Goal: Information Seeking & Learning: Learn about a topic

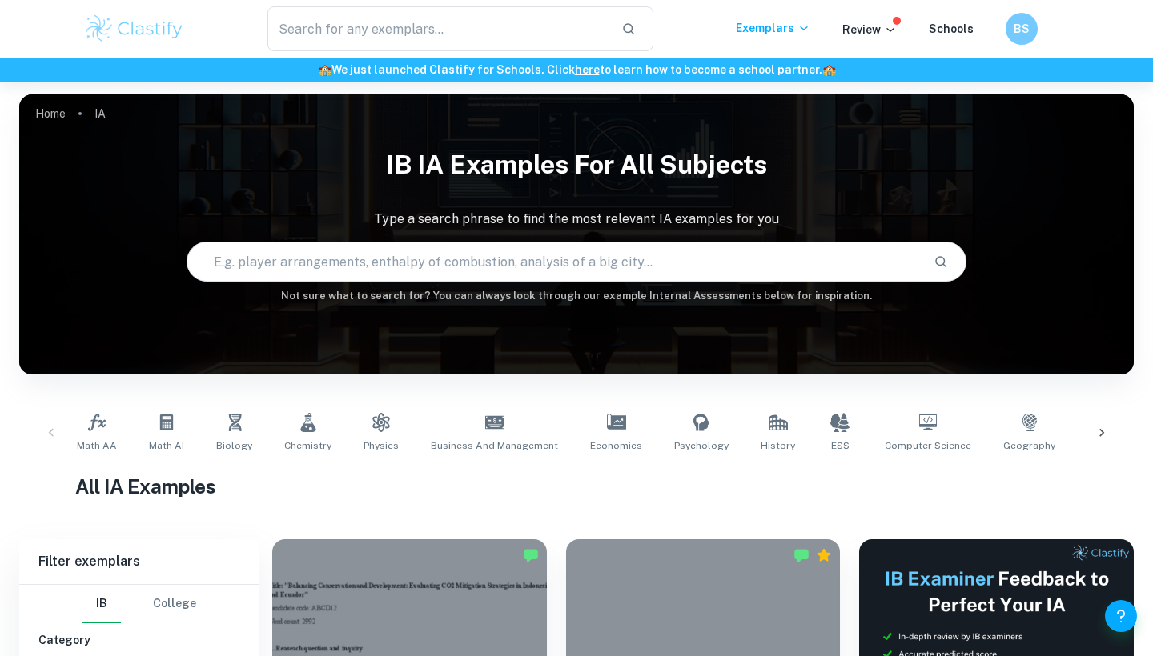
click at [455, 266] on input "text" at bounding box center [553, 261] width 733 height 45
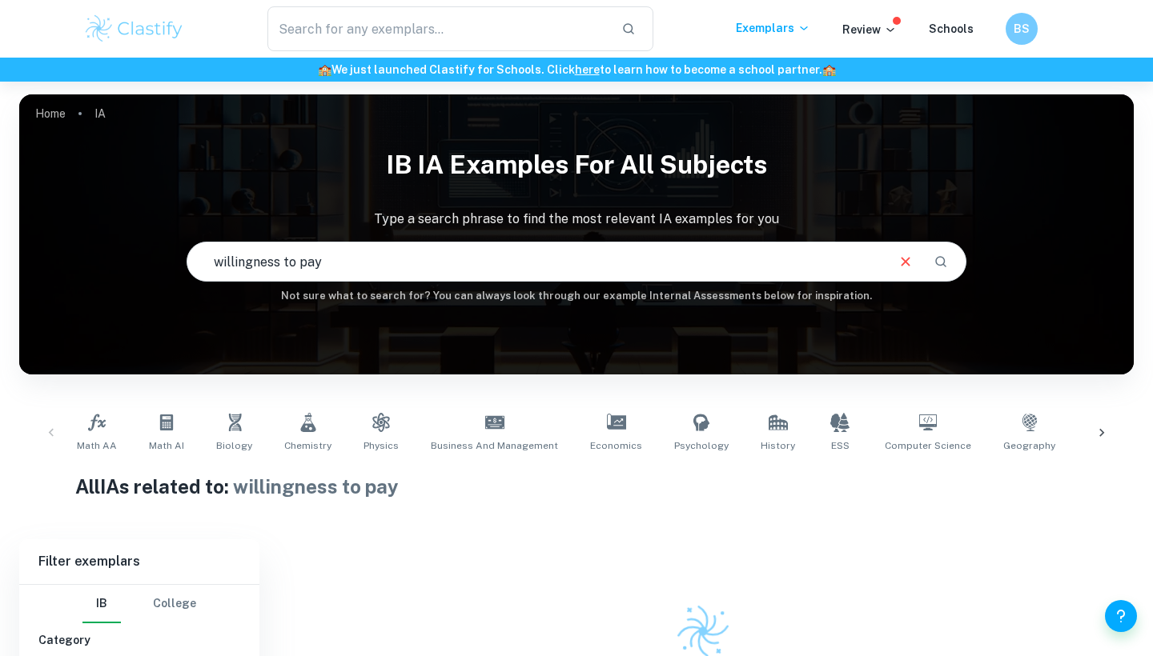
click at [371, 271] on input "willingness to pay" at bounding box center [535, 261] width 696 height 45
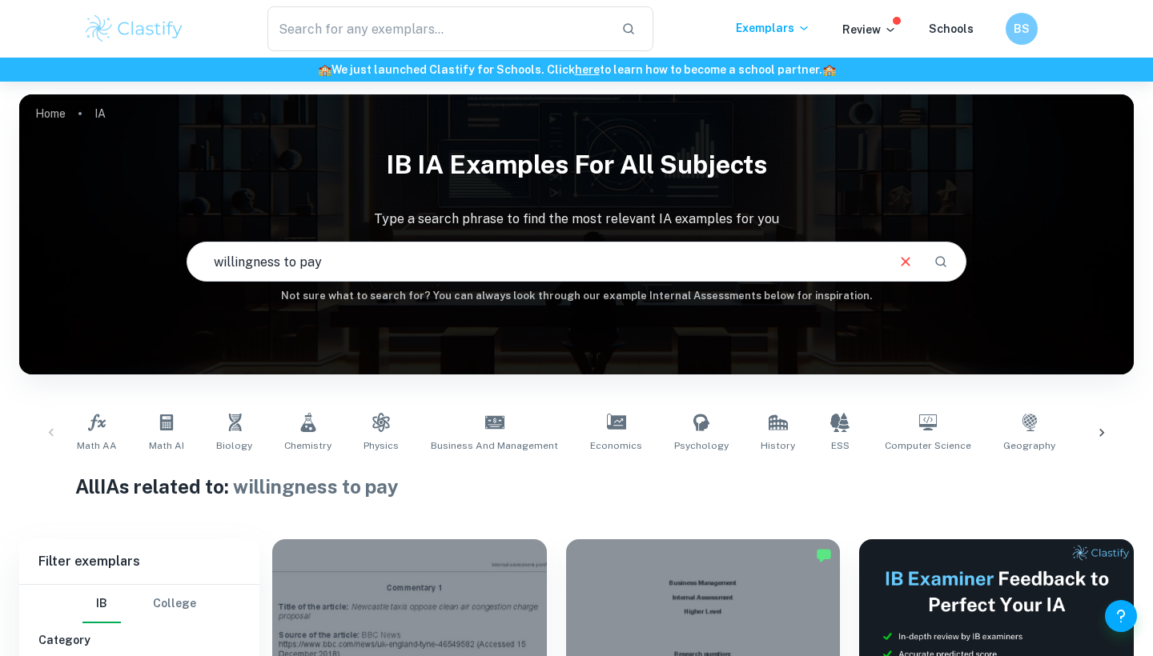
click at [328, 255] on input "willingness to pay" at bounding box center [535, 261] width 696 height 45
type input "to what extent"
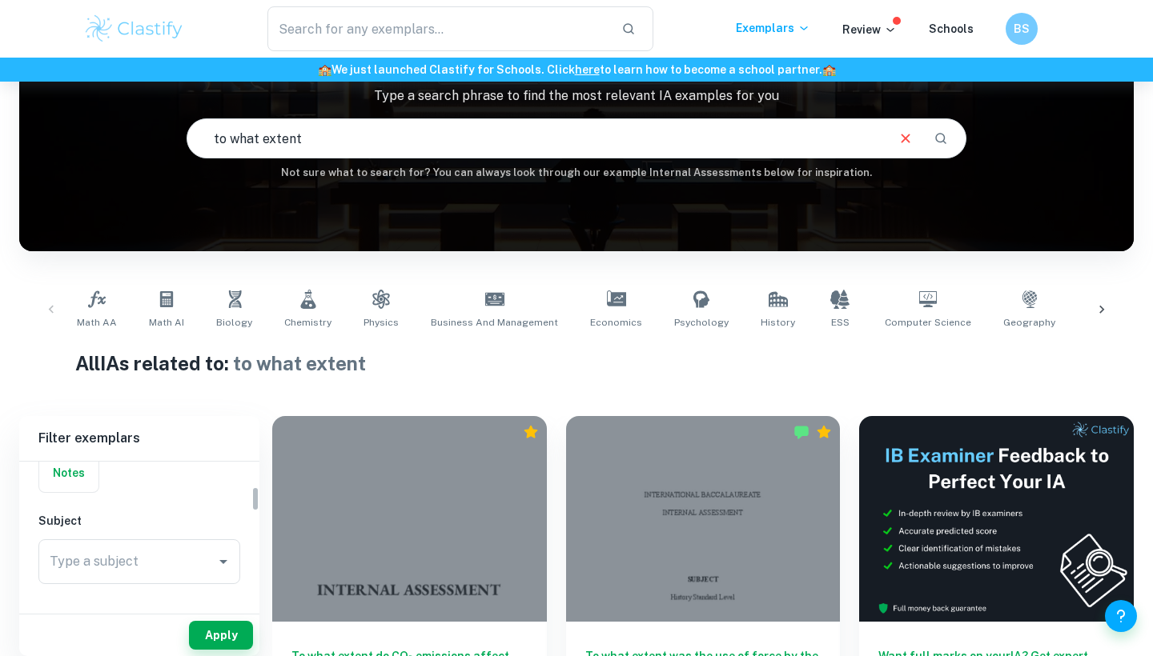
scroll to position [146, 0]
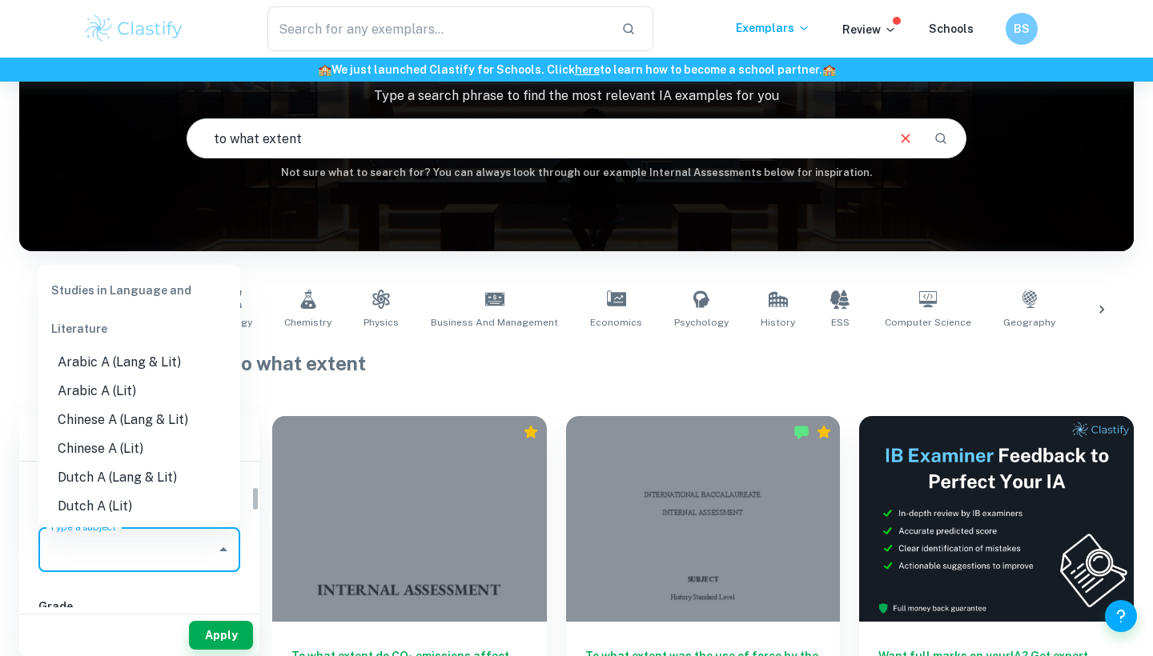
click at [190, 547] on input "Type a subject" at bounding box center [127, 550] width 163 height 30
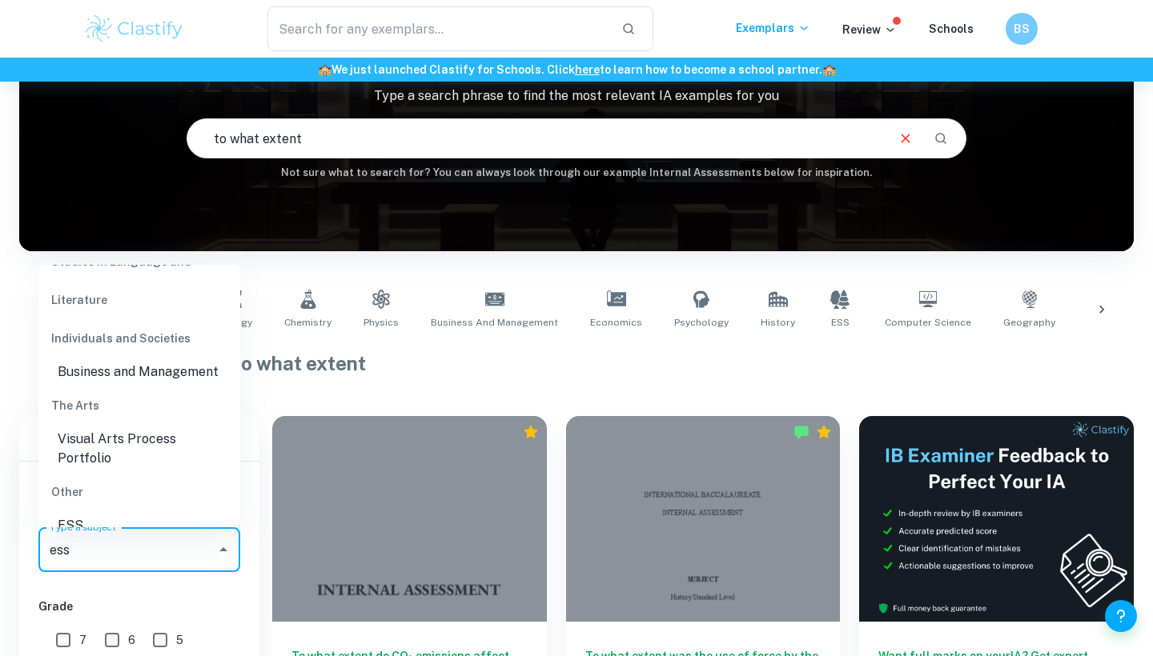
scroll to position [135, 0]
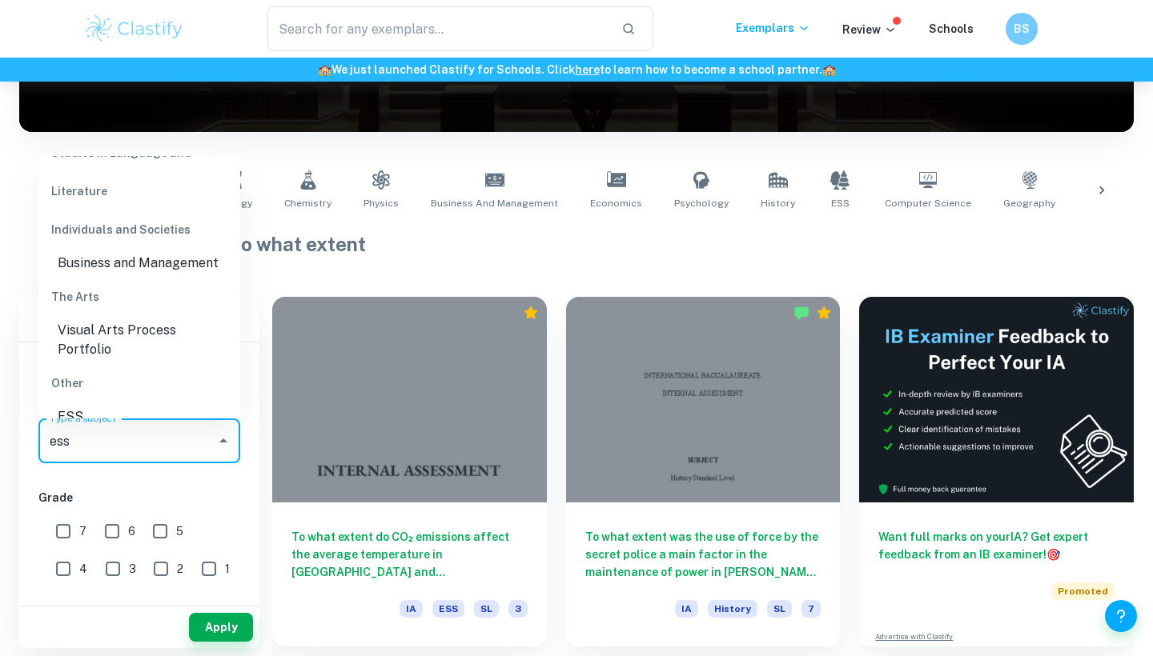
click at [121, 403] on li "ESS" at bounding box center [139, 417] width 202 height 29
type input "ESS"
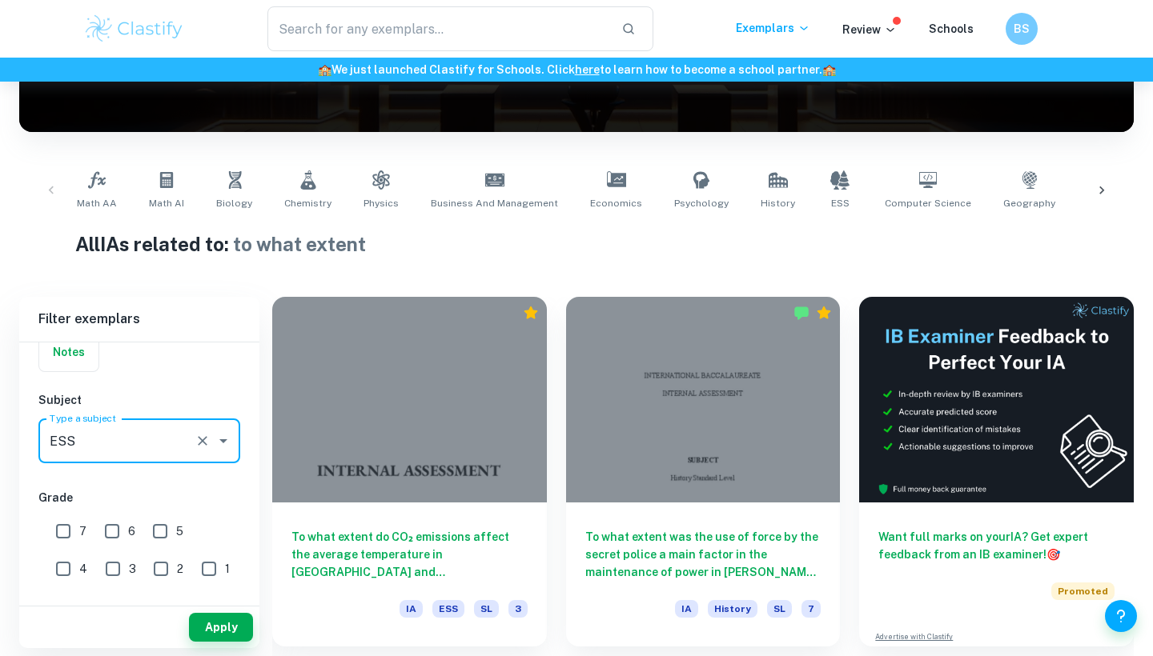
click at [233, 611] on div "Apply" at bounding box center [139, 628] width 240 height 42
click at [233, 620] on button "Apply" at bounding box center [221, 627] width 64 height 29
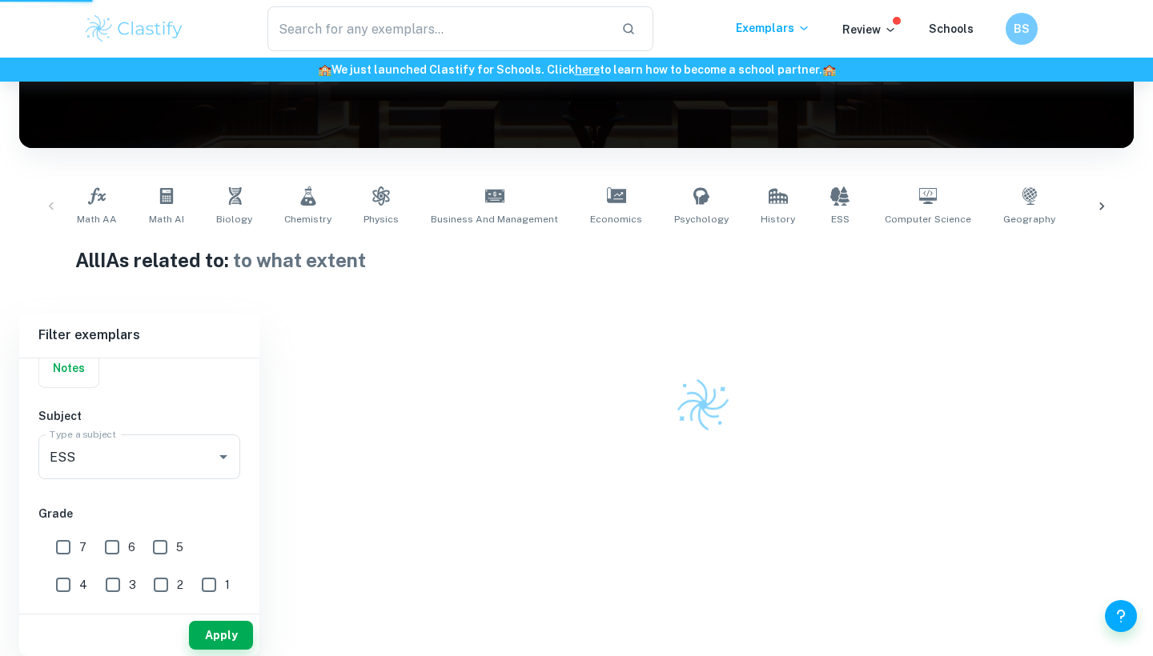
scroll to position [170, 0]
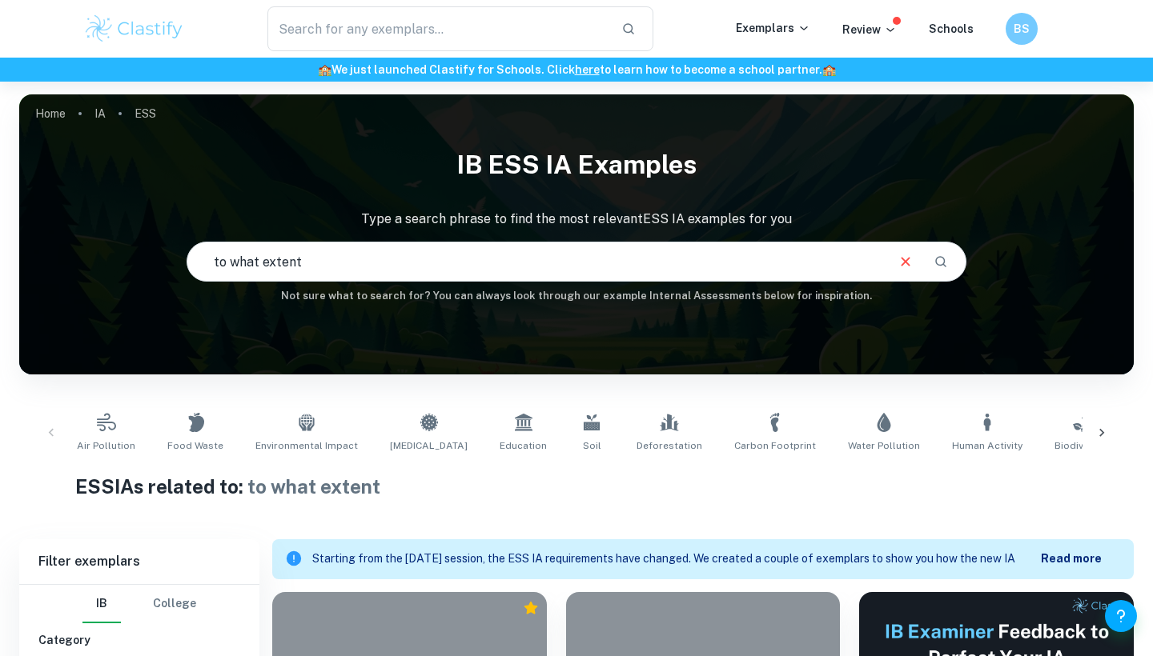
click at [399, 261] on input "to what extent" at bounding box center [535, 261] width 696 height 45
type input "d"
type input "consumption"
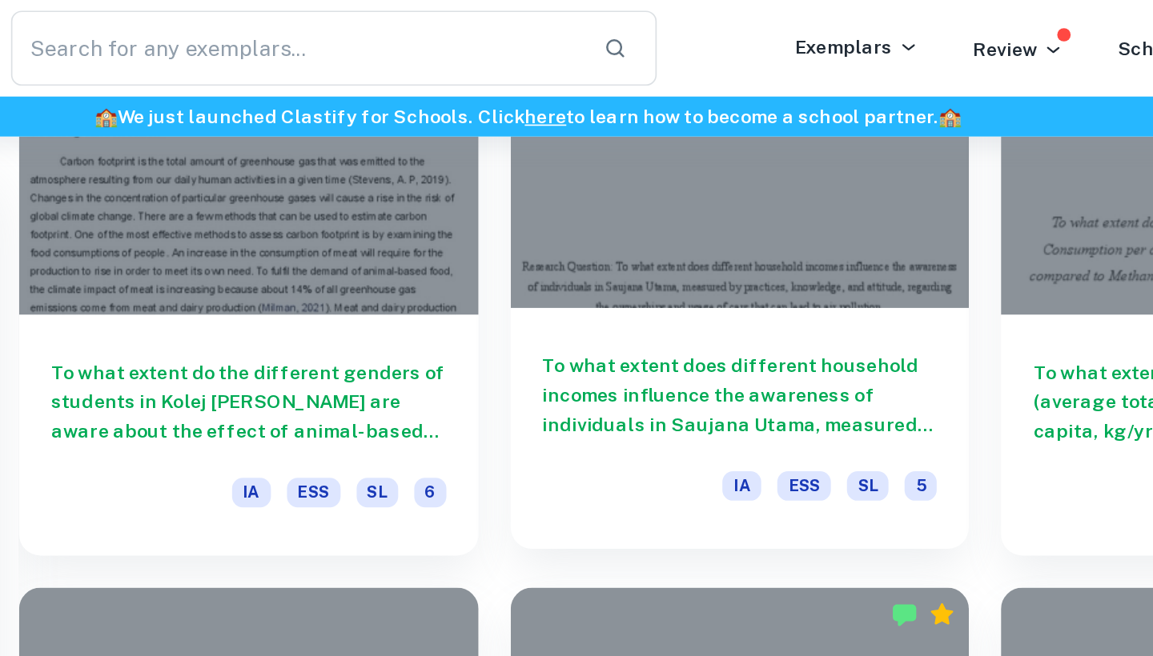
scroll to position [978, 0]
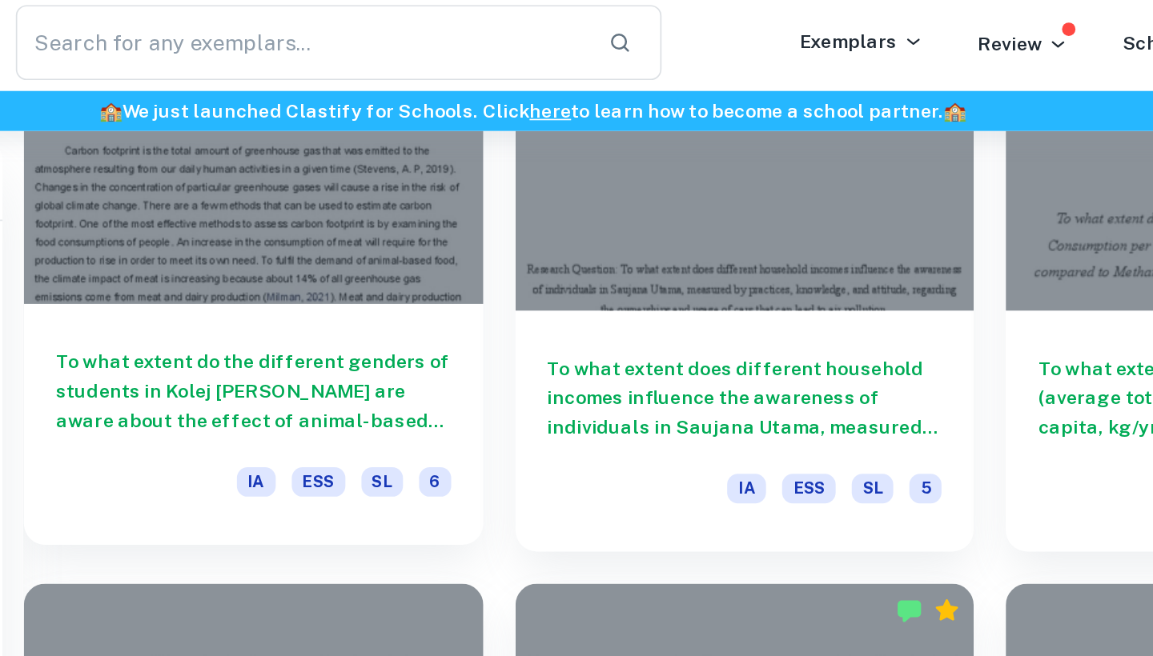
click at [272, 185] on div "To what extent do the different genders of students in Kolej [PERSON_NAME] are …" at bounding box center [409, 257] width 275 height 144
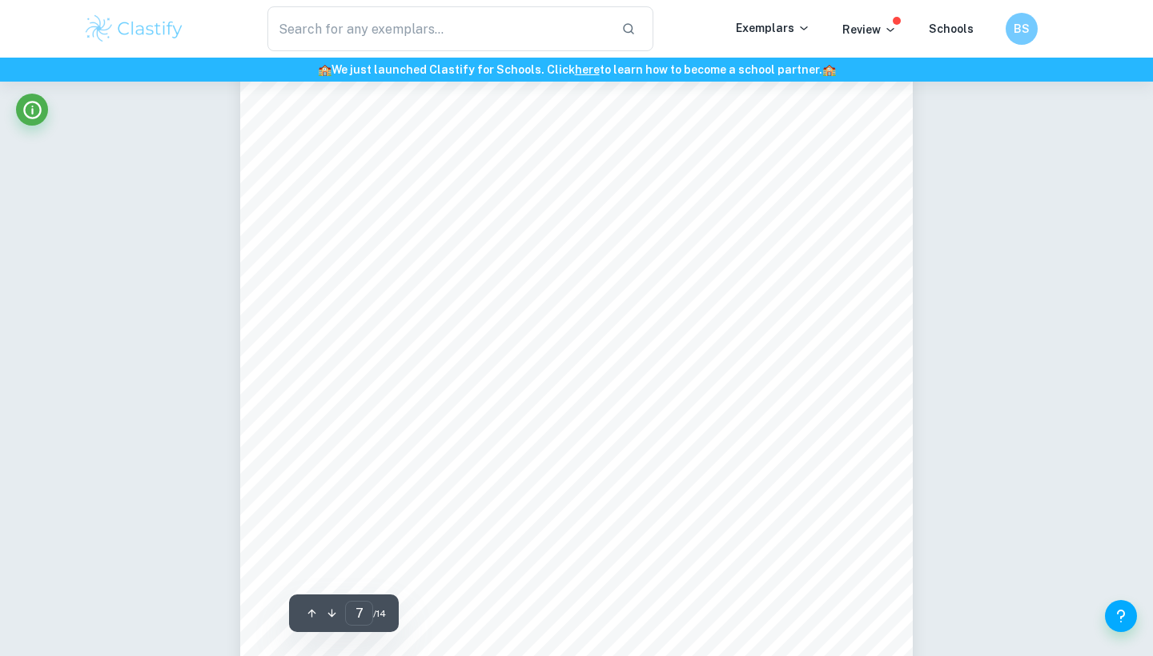
scroll to position [6030, 0]
drag, startPoint x: 679, startPoint y: 378, endPoint x: 712, endPoint y: 295, distance: 88.7
click at [709, 314] on div "The number of respected [DEMOGRAPHIC_DATA] (M) and [DEMOGRAPHIC_DATA] (F) stude…" at bounding box center [576, 395] width 672 height 950
type input "4"
